Goal: Browse casually

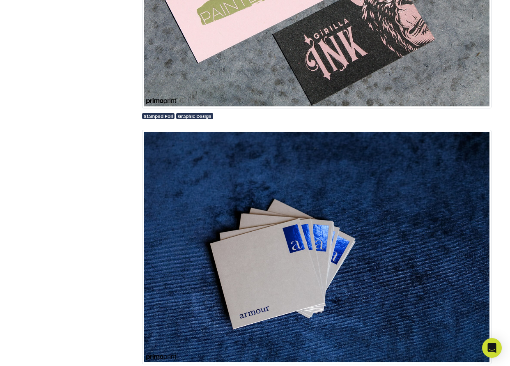
scroll to position [1875, 0]
